Goal: Find contact information: Find contact information

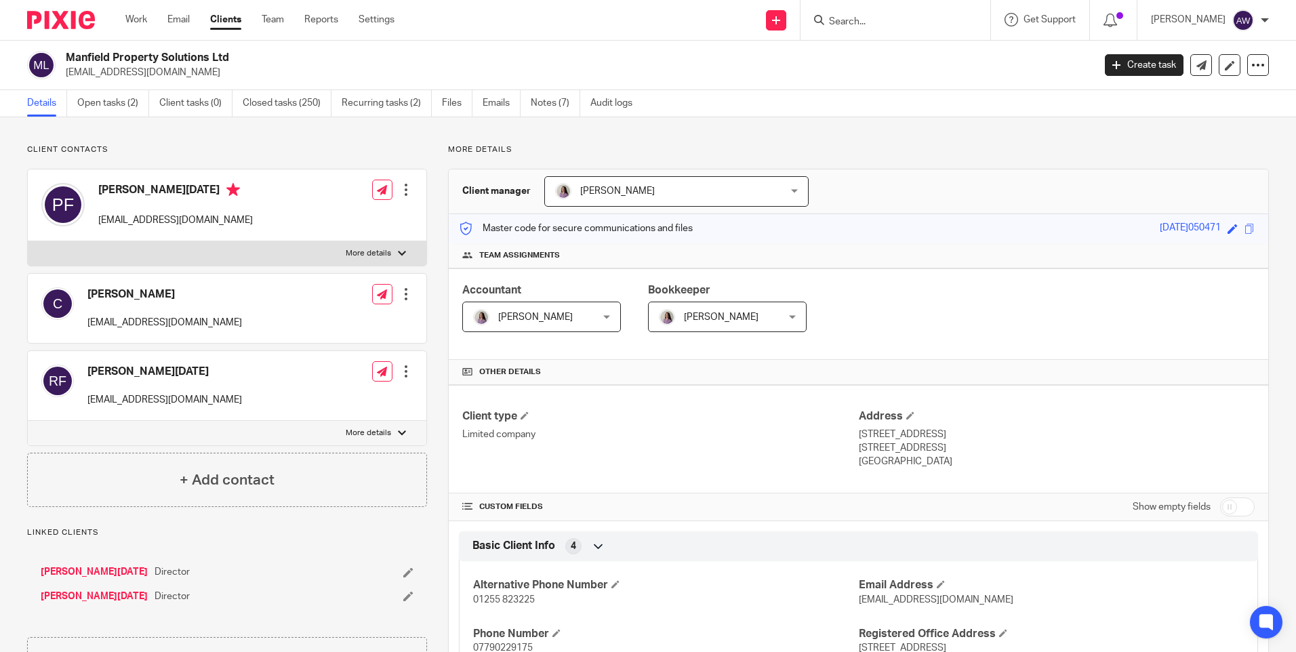
scroll to position [610, 0]
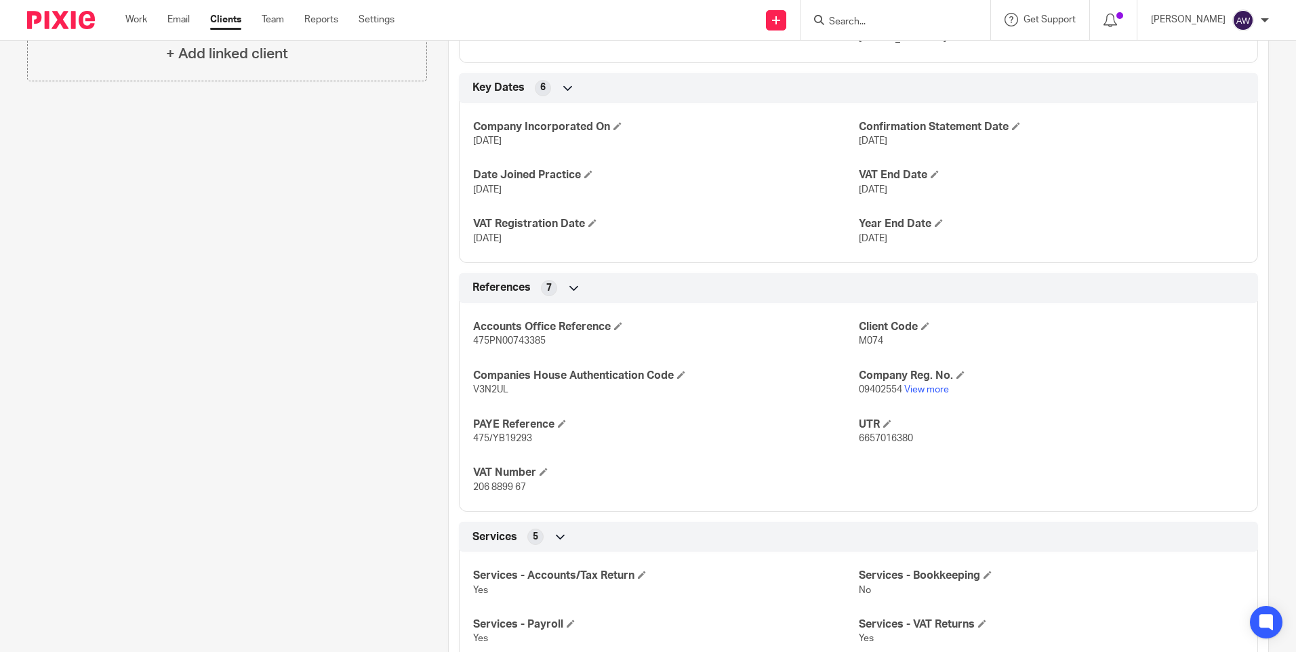
click at [849, 23] on input "Search" at bounding box center [889, 22] width 122 height 12
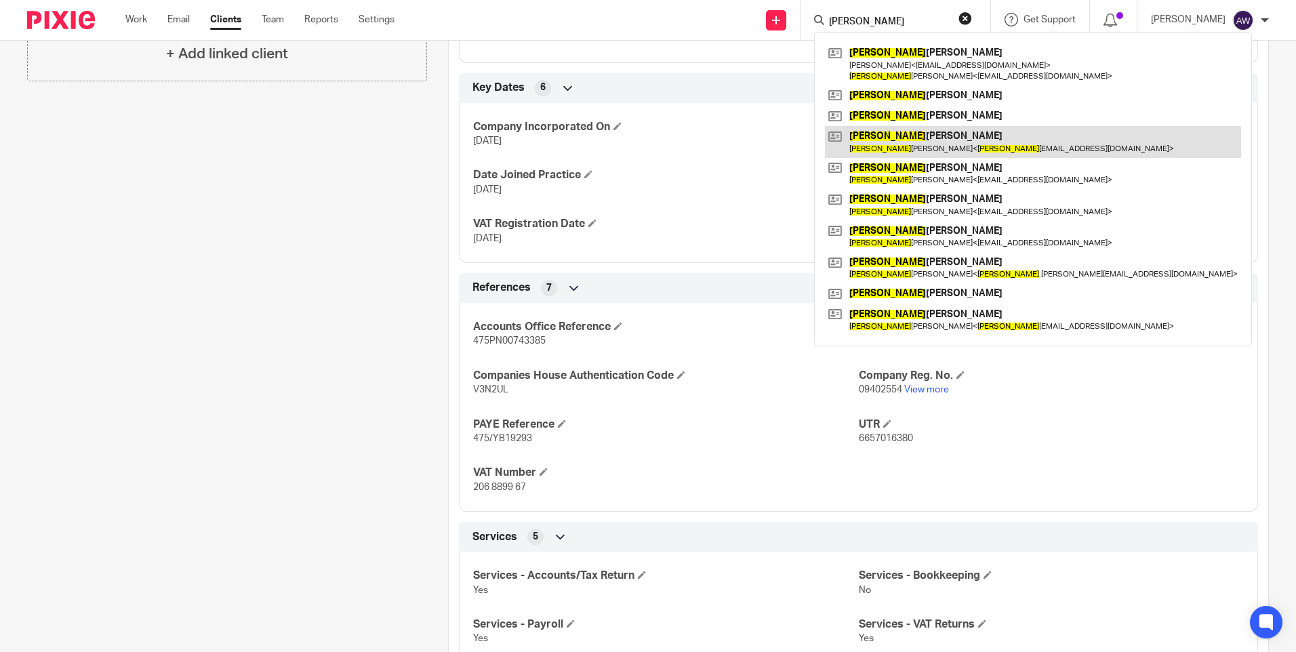
type input "john"
click at [879, 144] on link at bounding box center [1033, 141] width 416 height 31
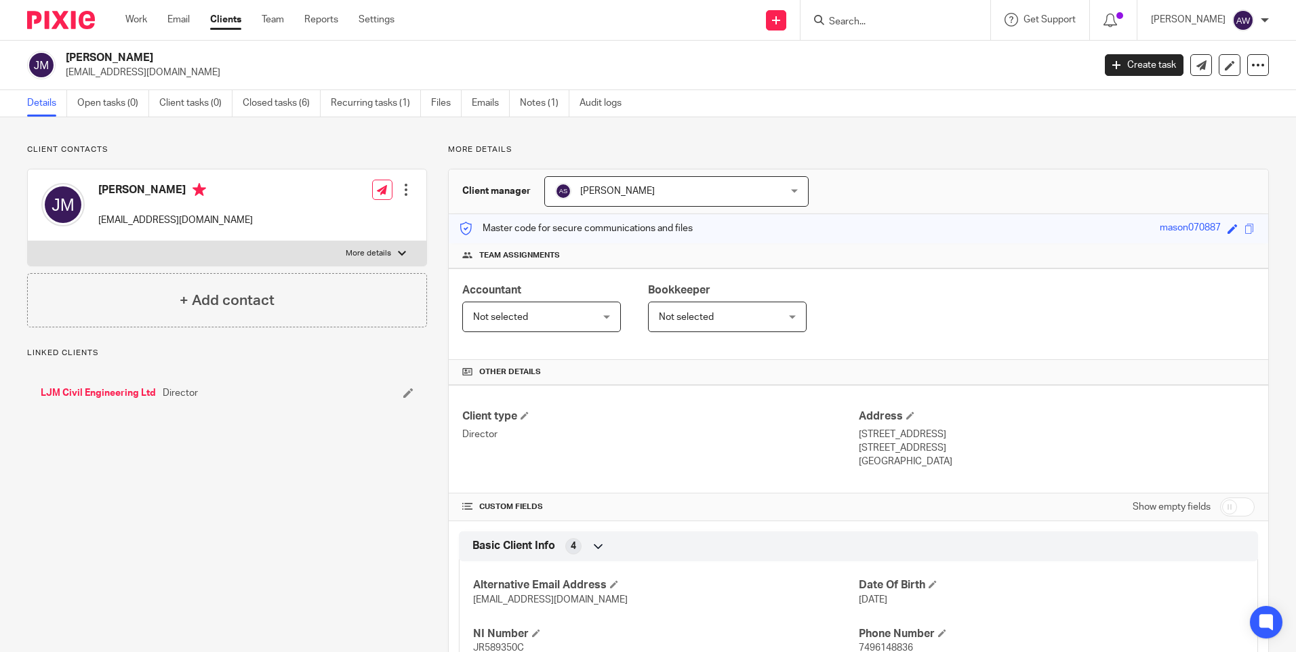
drag, startPoint x: 65, startPoint y: 73, endPoint x: 196, endPoint y: 77, distance: 130.9
click at [196, 77] on div "[PERSON_NAME] [EMAIL_ADDRESS][DOMAIN_NAME]" at bounding box center [556, 65] width 1058 height 28
drag, startPoint x: 196, startPoint y: 77, endPoint x: 134, endPoint y: 71, distance: 62.0
copy p "[EMAIL_ADDRESS][DOMAIN_NAME]"
